Goal: Task Accomplishment & Management: Manage account settings

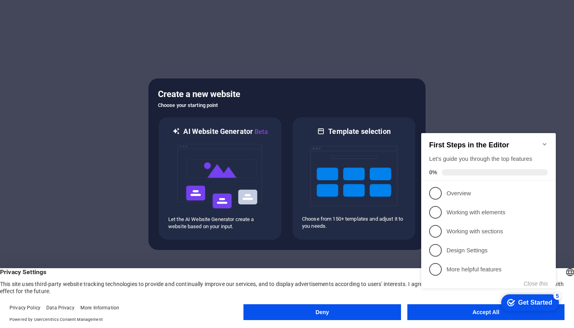
click div "checkmark Get Started 5 First Steps in the Editor Let's guide you through the t…"
click at [542, 142] on icon "Minimize checklist" at bounding box center [545, 144] width 6 height 6
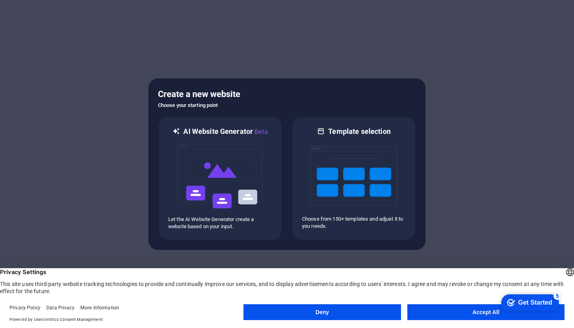
click at [469, 315] on button "Accept All" at bounding box center [485, 312] width 157 height 16
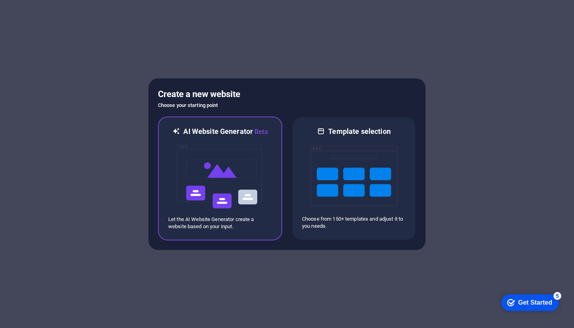
click at [230, 208] on img at bounding box center [220, 176] width 87 height 79
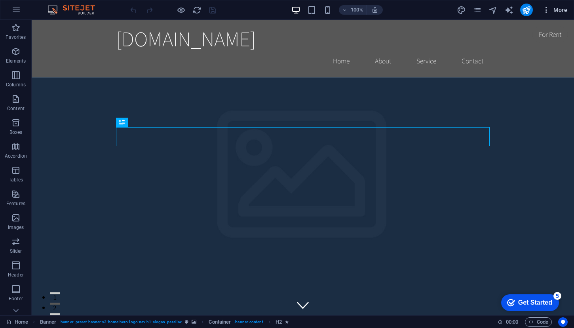
click at [550, 12] on icon "button" at bounding box center [546, 10] width 8 height 8
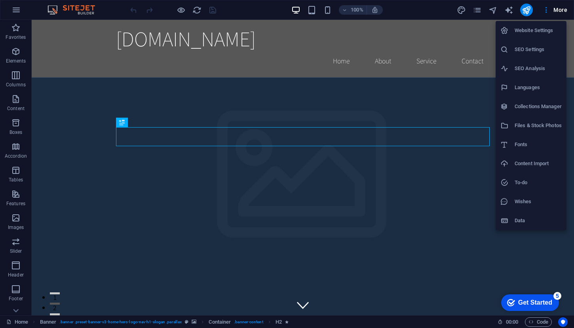
click at [244, 13] on div at bounding box center [287, 164] width 574 height 328
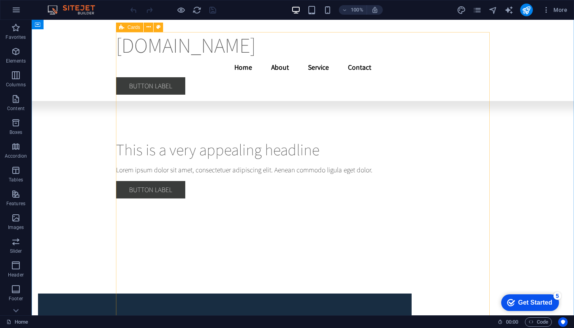
scroll to position [3358, 0]
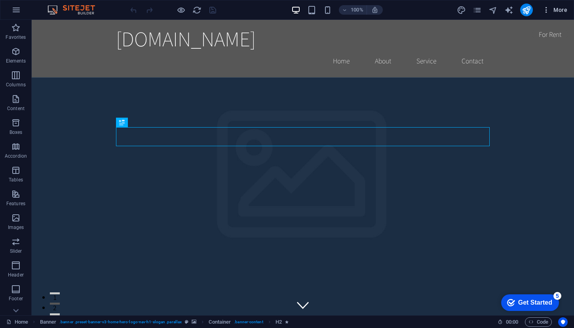
click at [558, 13] on span "More" at bounding box center [554, 10] width 25 height 8
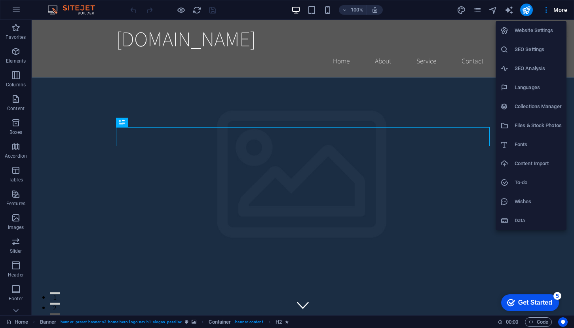
click at [13, 13] on div at bounding box center [287, 164] width 574 height 328
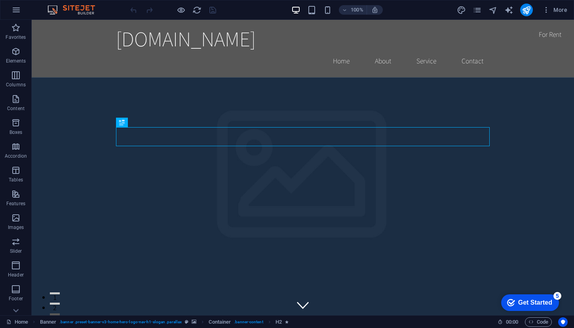
click at [18, 10] on icon "button" at bounding box center [16, 10] width 10 height 10
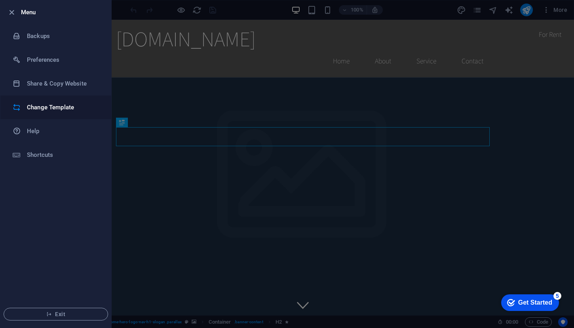
click at [51, 109] on h6 "Change Template" at bounding box center [63, 108] width 73 height 10
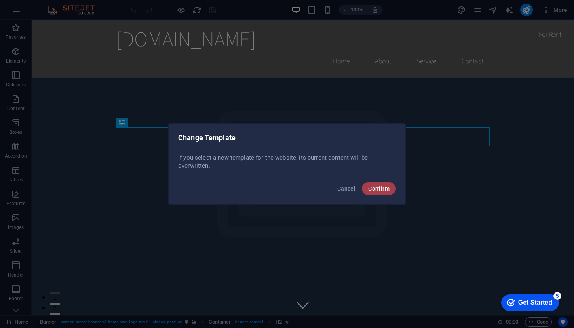
click at [375, 191] on span "Confirm" at bounding box center [378, 188] width 21 height 6
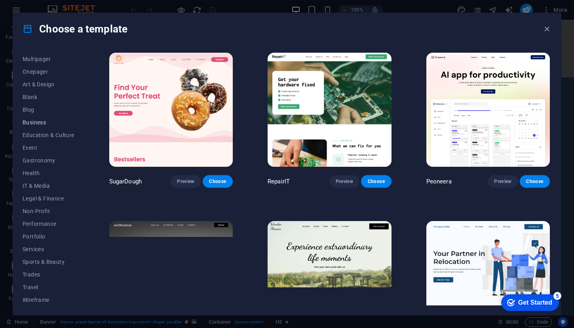
scroll to position [63, 0]
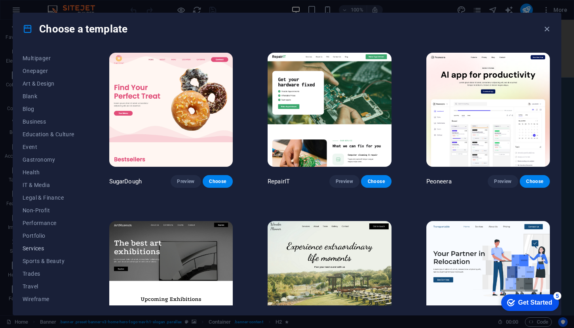
click at [41, 250] on span "Services" at bounding box center [49, 248] width 52 height 6
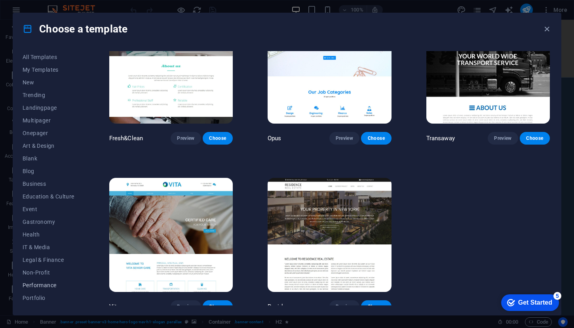
scroll to position [0, 0]
click at [37, 57] on span "All Templates" at bounding box center [49, 57] width 52 height 6
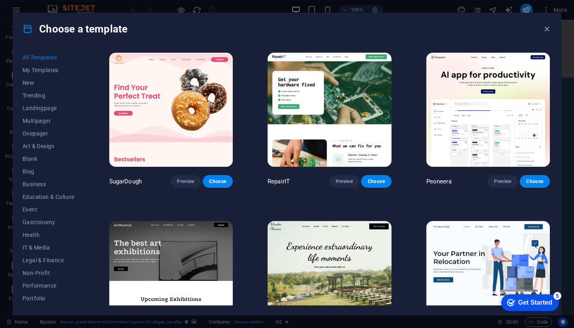
click at [526, 299] on div "Get Started" at bounding box center [535, 302] width 34 height 7
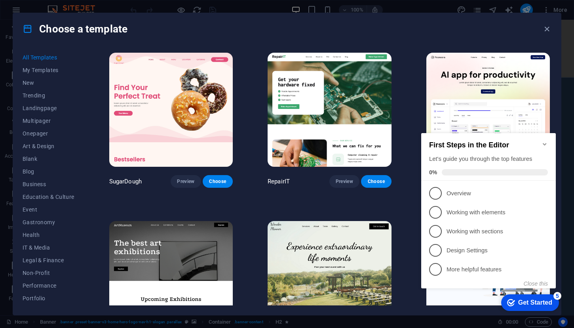
click at [547, 141] on icon "Minimize checklist" at bounding box center [545, 144] width 6 height 6
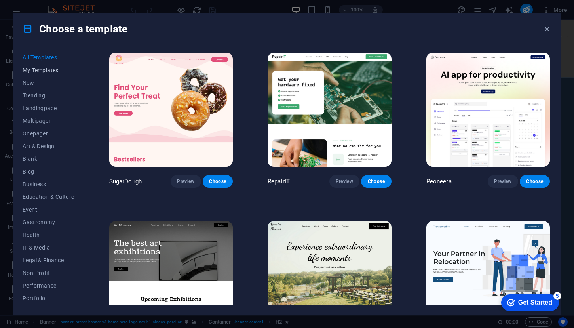
click at [47, 71] on span "My Templates" at bounding box center [49, 70] width 52 height 6
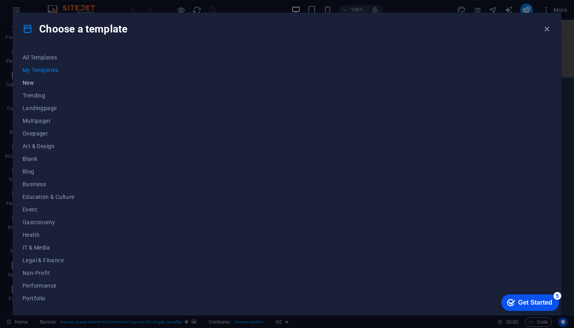
click at [34, 86] on span "New" at bounding box center [49, 83] width 52 height 6
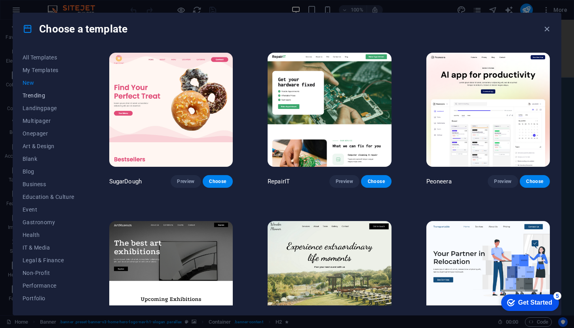
click at [37, 96] on span "Trending" at bounding box center [49, 95] width 52 height 6
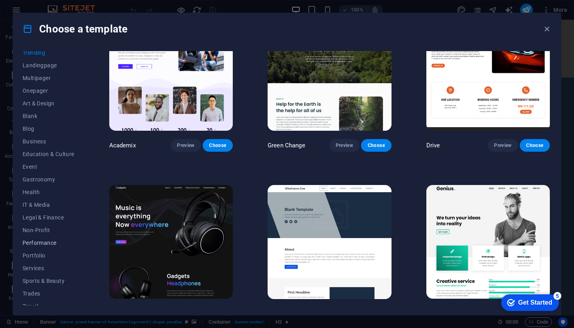
scroll to position [63, 0]
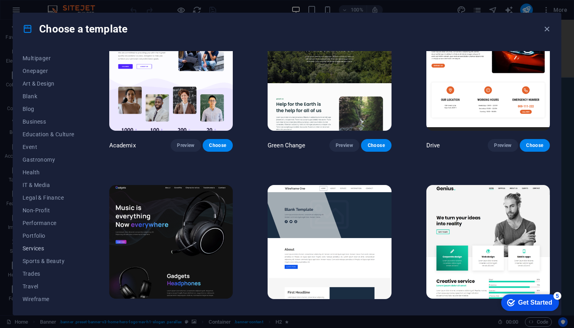
click at [39, 249] on span "Services" at bounding box center [49, 248] width 52 height 6
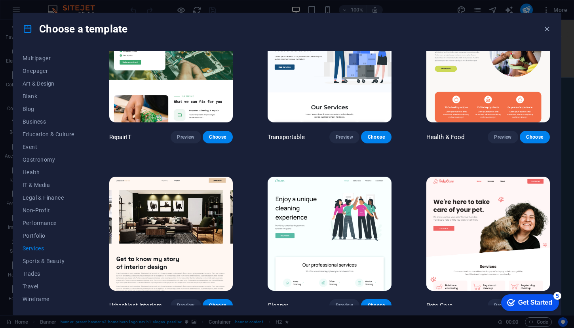
scroll to position [0, 0]
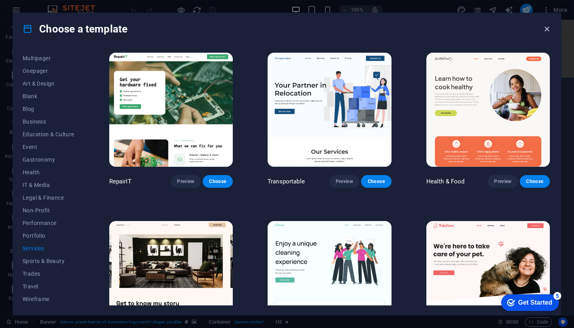
click at [546, 28] on icon "button" at bounding box center [546, 29] width 9 height 9
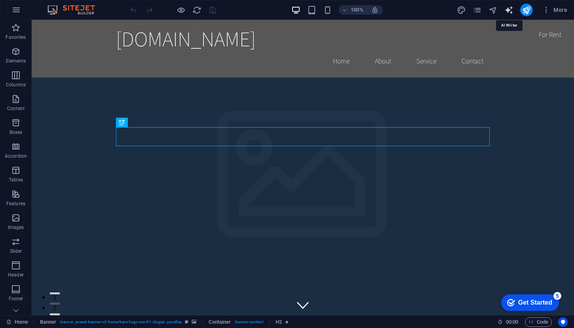
click at [507, 10] on icon "text_generator" at bounding box center [508, 10] width 9 height 9
select select "English"
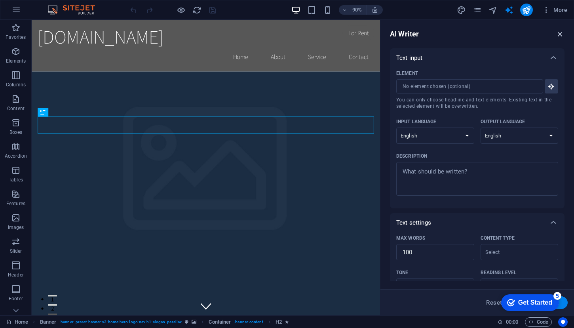
click at [561, 31] on icon "button" at bounding box center [560, 34] width 9 height 9
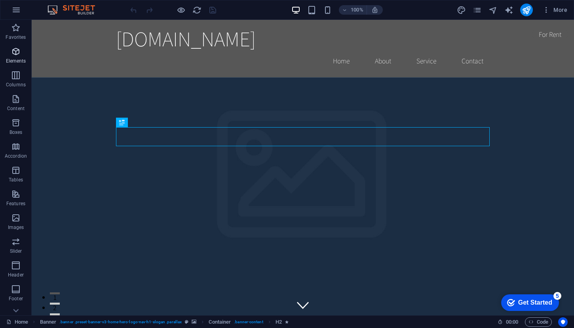
click at [17, 54] on icon "button" at bounding box center [16, 52] width 10 height 10
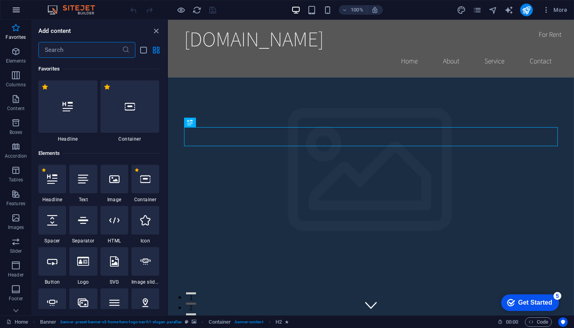
click at [15, 9] on icon "button" at bounding box center [16, 10] width 10 height 10
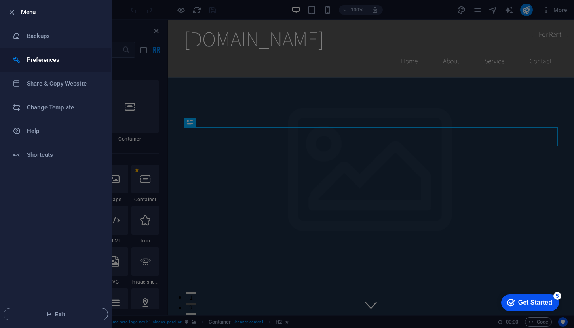
click at [46, 60] on h6 "Preferences" at bounding box center [63, 60] width 73 height 10
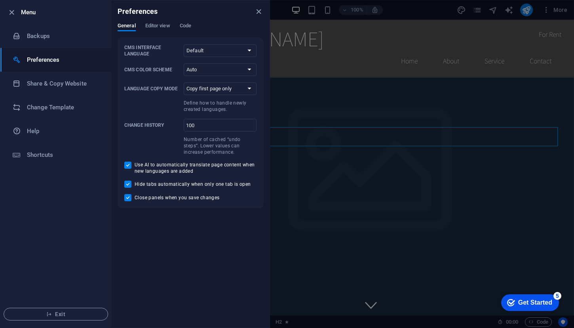
click at [17, 16] on div at bounding box center [14, 13] width 14 height 10
click at [14, 14] on icon "button" at bounding box center [11, 12] width 9 height 9
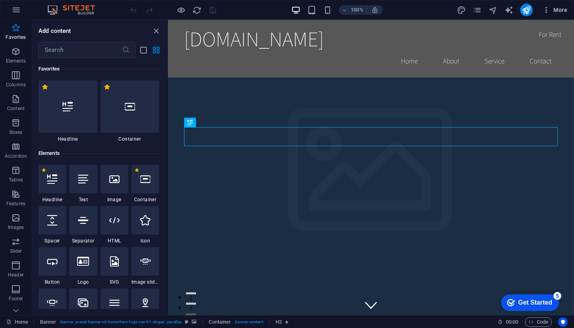
click at [565, 8] on span "More" at bounding box center [554, 10] width 25 height 8
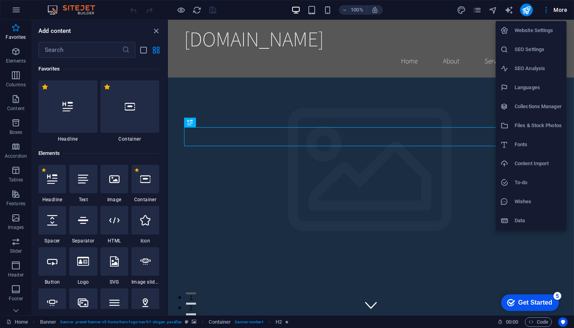
click at [533, 27] on h6 "Website Settings" at bounding box center [538, 31] width 47 height 10
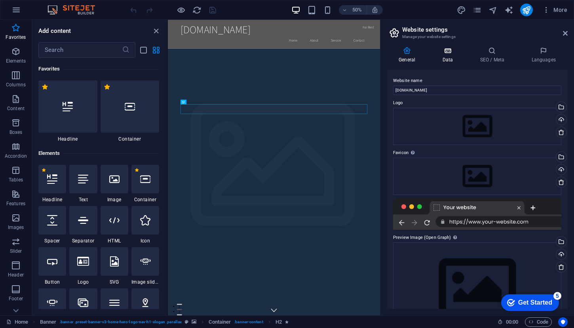
click at [442, 53] on icon at bounding box center [447, 51] width 34 height 8
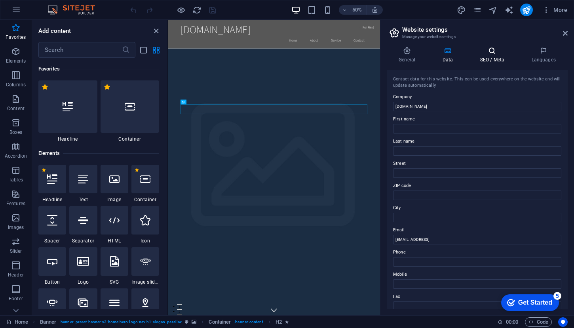
click at [494, 59] on h4 "SEO / Meta" at bounding box center [493, 55] width 51 height 17
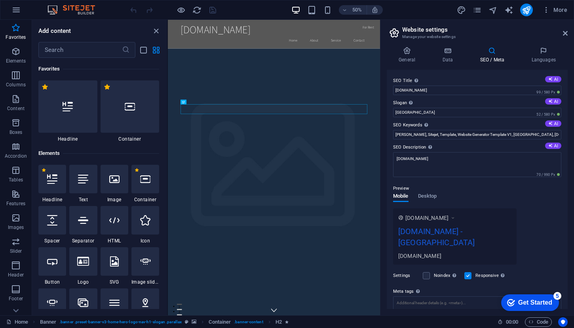
scroll to position [52, 0]
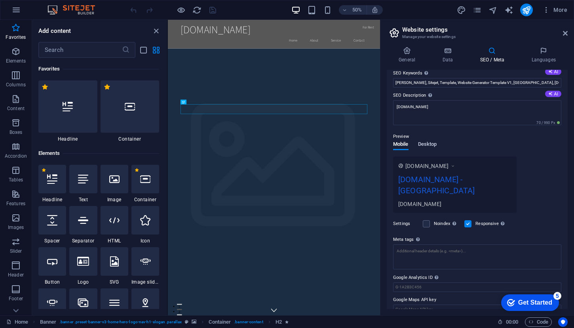
click at [428, 143] on span "Desktop" at bounding box center [427, 144] width 19 height 11
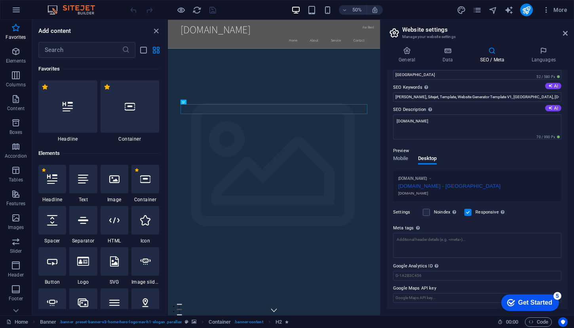
scroll to position [0, 0]
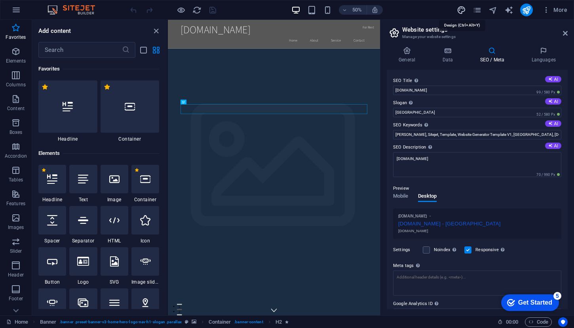
click at [462, 11] on icon "design" at bounding box center [461, 10] width 9 height 9
select select "rem"
select select "200"
select select "px"
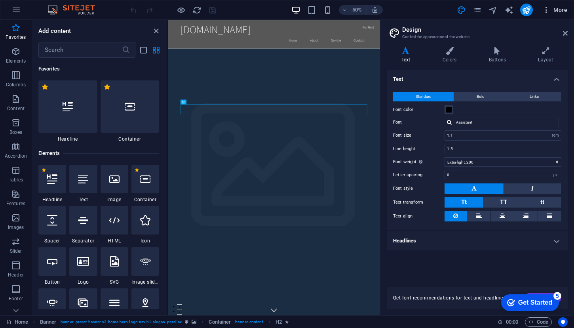
click at [558, 11] on span "More" at bounding box center [554, 10] width 25 height 8
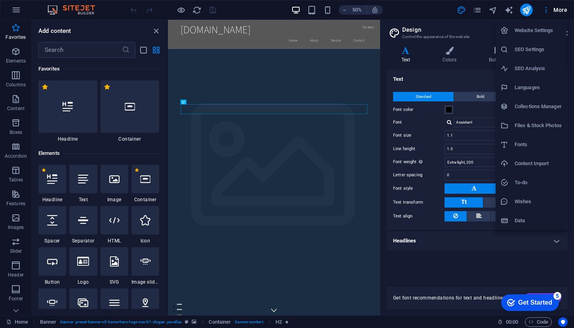
click at [21, 309] on div at bounding box center [287, 164] width 574 height 328
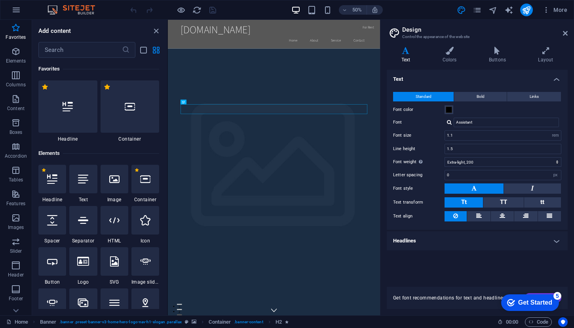
click at [17, 26] on icon at bounding box center [16, 25] width 6 height 4
click at [17, 310] on p "Collections" at bounding box center [16, 309] width 24 height 6
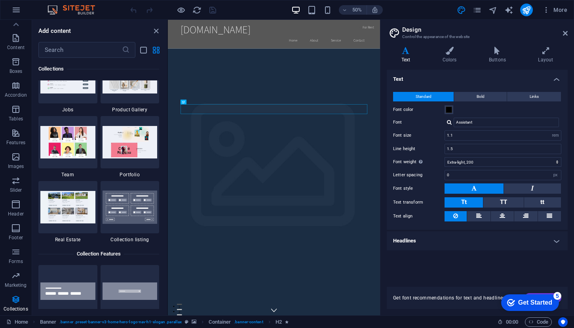
scroll to position [7362, 0]
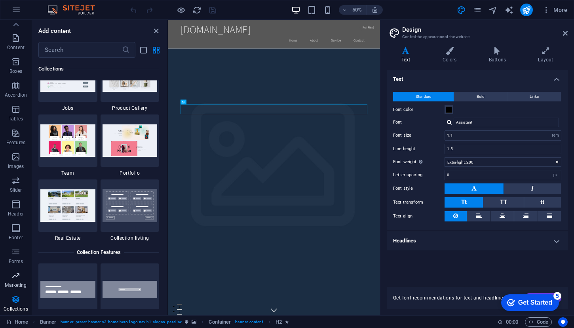
click at [18, 282] on p "Marketing" at bounding box center [16, 285] width 22 height 6
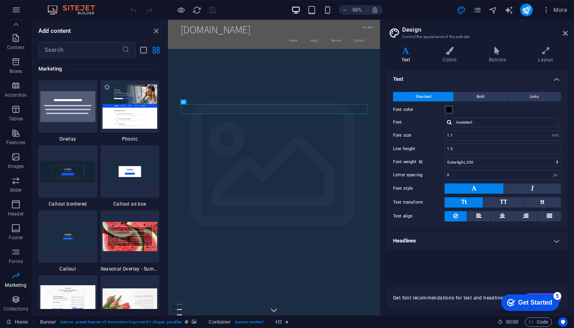
scroll to position [6448, 0]
click at [563, 36] on header "Design Control the appearance of the website" at bounding box center [477, 30] width 179 height 21
click at [565, 31] on icon at bounding box center [565, 33] width 5 height 6
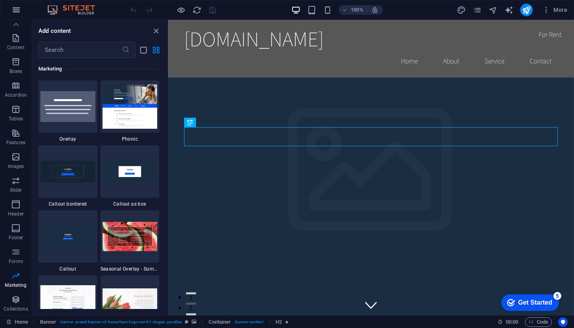
click at [19, 6] on icon "button" at bounding box center [16, 10] width 10 height 10
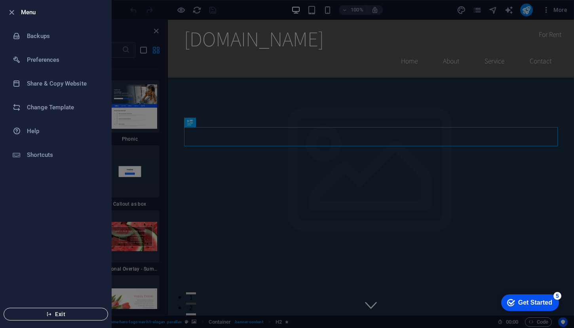
click at [66, 313] on span "Exit" at bounding box center [55, 314] width 91 height 6
